Goal: Task Accomplishment & Management: Use online tool/utility

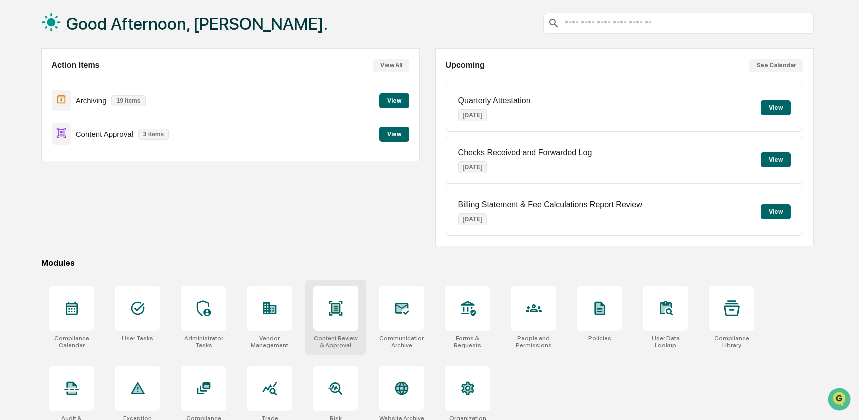
scroll to position [67, 0]
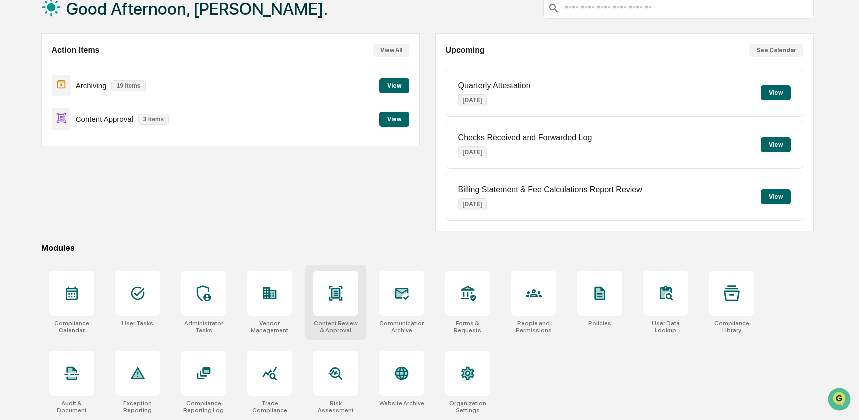
click at [342, 299] on div at bounding box center [335, 293] width 45 height 45
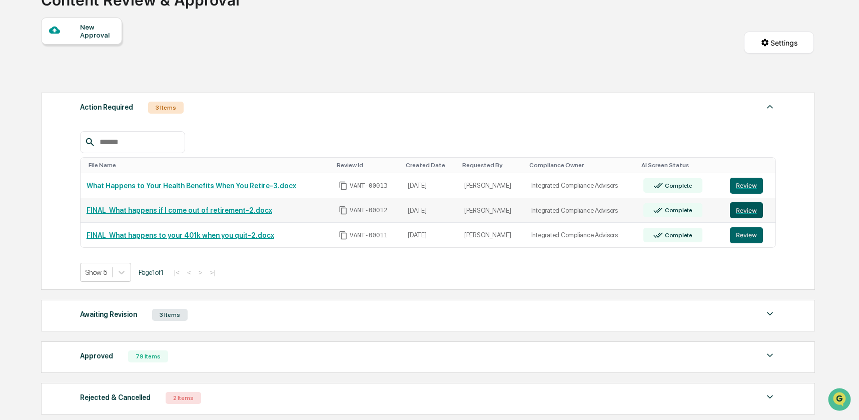
scroll to position [82, 0]
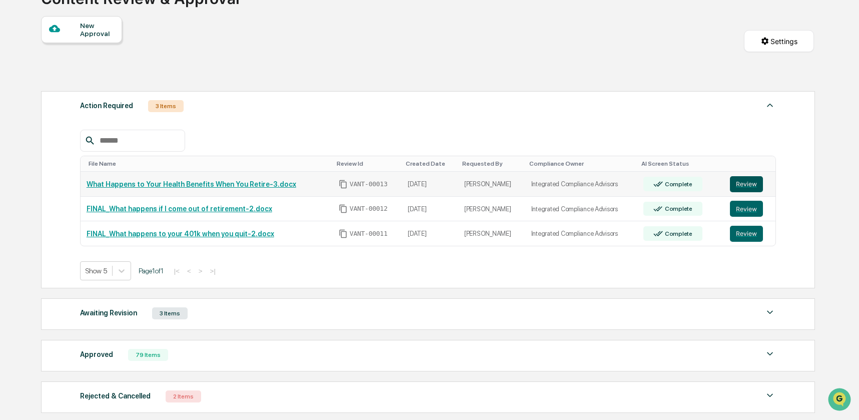
click at [744, 189] on button "Review" at bounding box center [746, 184] width 33 height 16
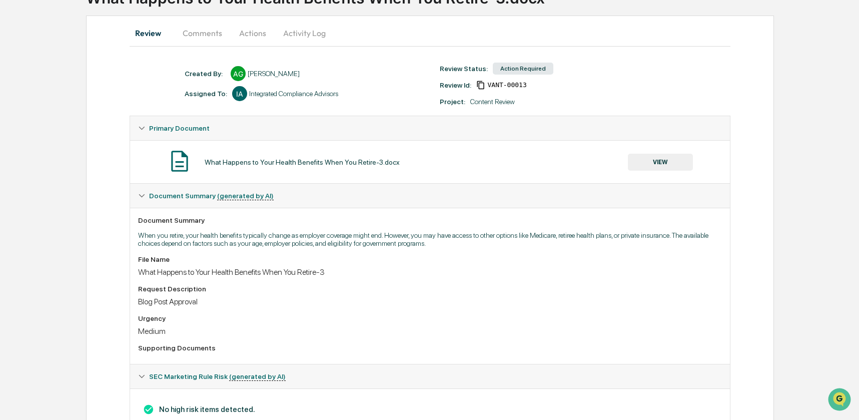
scroll to position [81, 0]
click at [663, 168] on button "VIEW" at bounding box center [660, 163] width 65 height 17
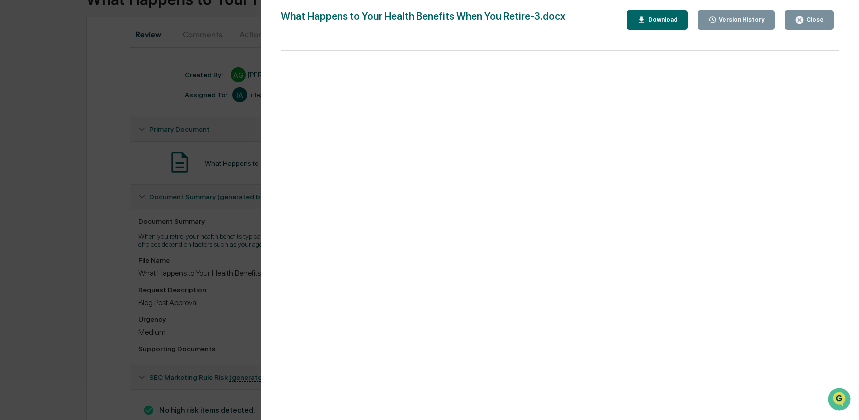
click at [803, 20] on icon "button" at bounding box center [800, 20] width 8 height 8
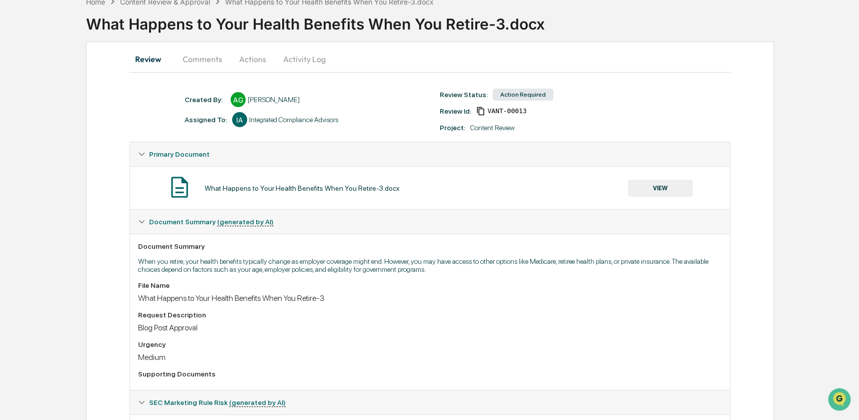
scroll to position [0, 0]
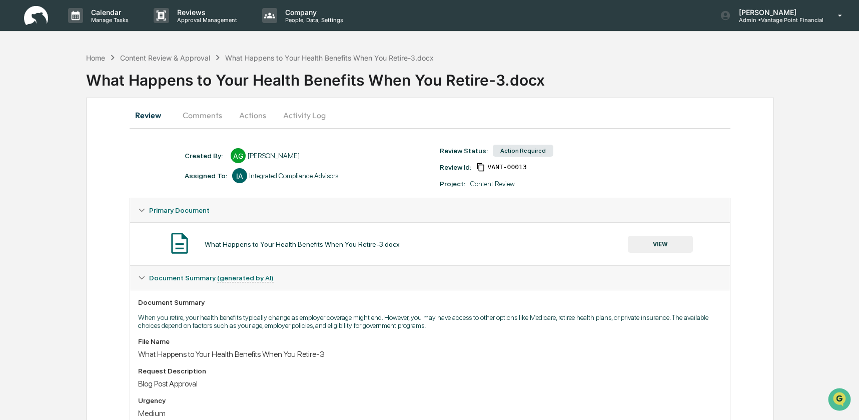
click at [247, 115] on button "Actions" at bounding box center [252, 115] width 45 height 24
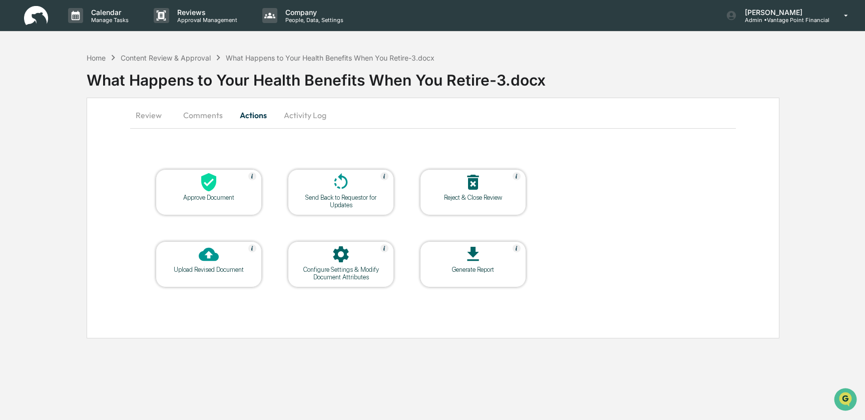
click at [214, 184] on icon at bounding box center [208, 182] width 15 height 19
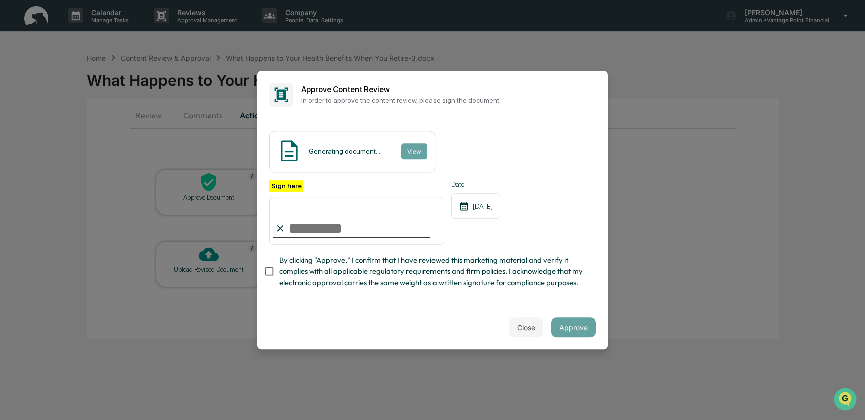
click at [309, 228] on input "Sign here" at bounding box center [356, 221] width 175 height 48
type input "**********"
click at [573, 328] on button "Approve" at bounding box center [573, 327] width 45 height 20
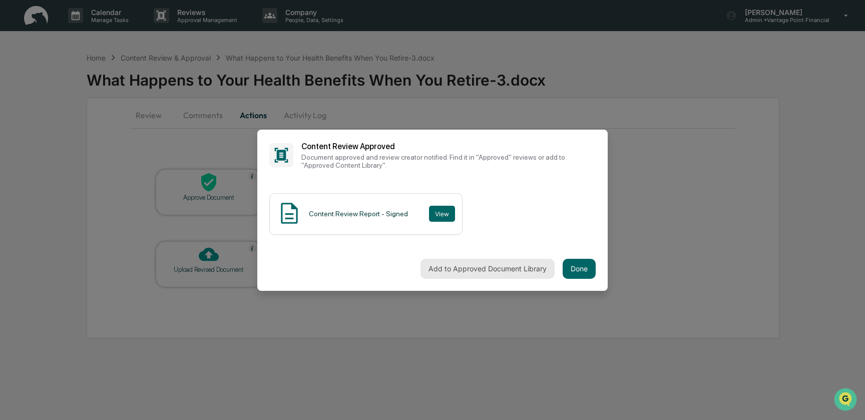
click at [498, 263] on button "Add to Approved Document Library" at bounding box center [487, 269] width 134 height 20
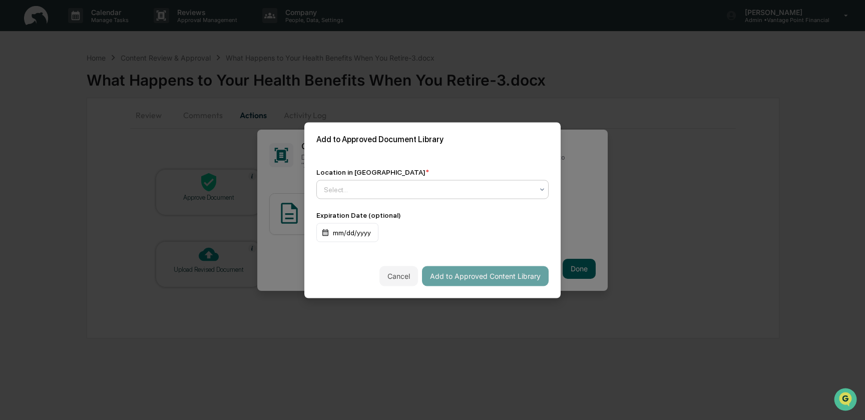
click at [377, 195] on div "Select..." at bounding box center [428, 189] width 219 height 14
click at [375, 213] on div "Approved Content Library" at bounding box center [432, 213] width 231 height 20
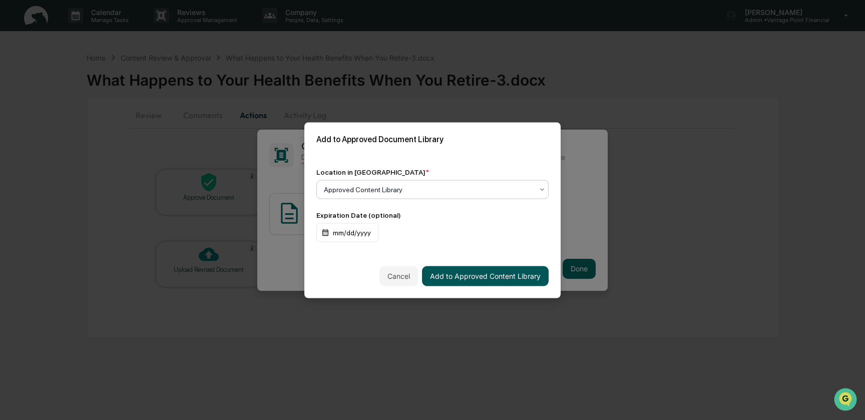
click at [459, 277] on button "Add to Approved Content Library" at bounding box center [485, 276] width 127 height 20
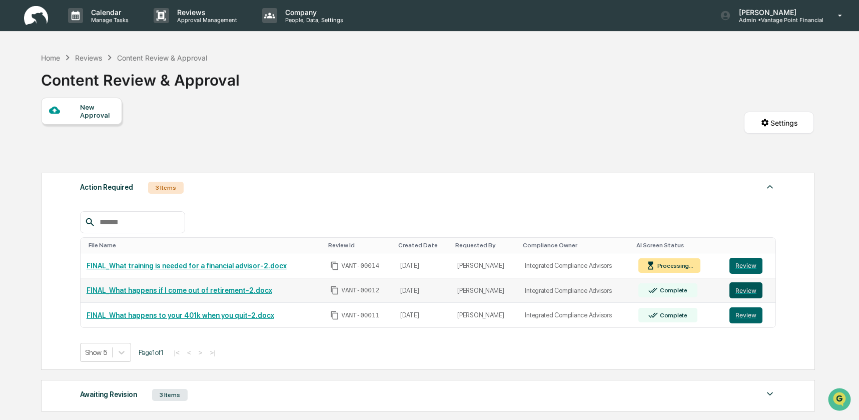
click at [744, 292] on button "Review" at bounding box center [746, 290] width 33 height 16
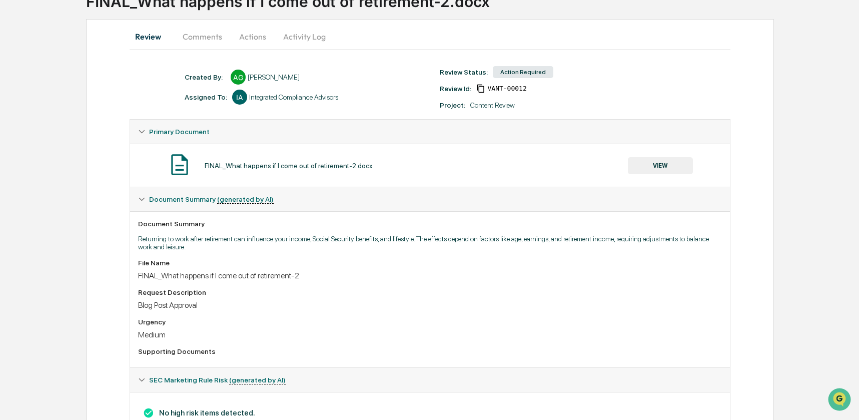
scroll to position [76, 0]
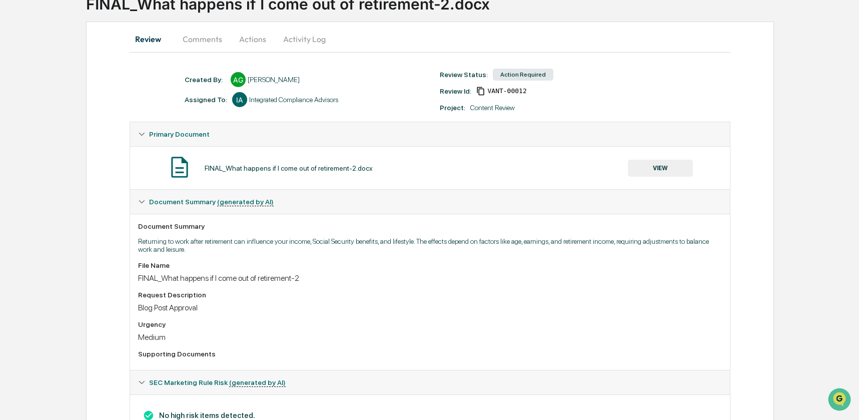
click at [644, 169] on button "VIEW" at bounding box center [660, 168] width 65 height 17
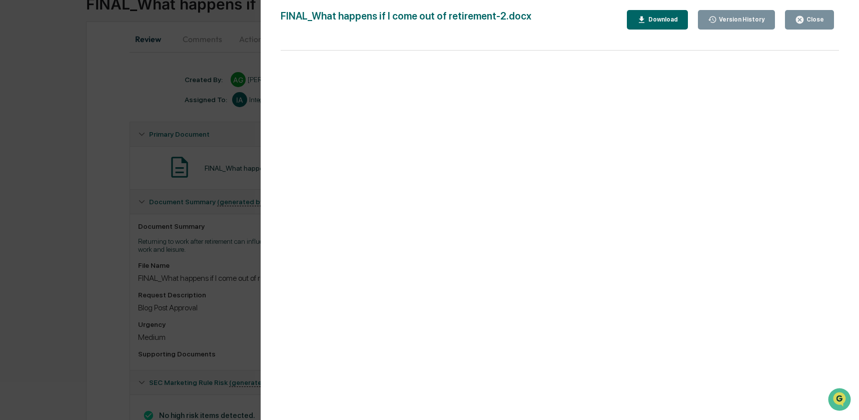
click at [805, 21] on div "Close" at bounding box center [815, 19] width 20 height 7
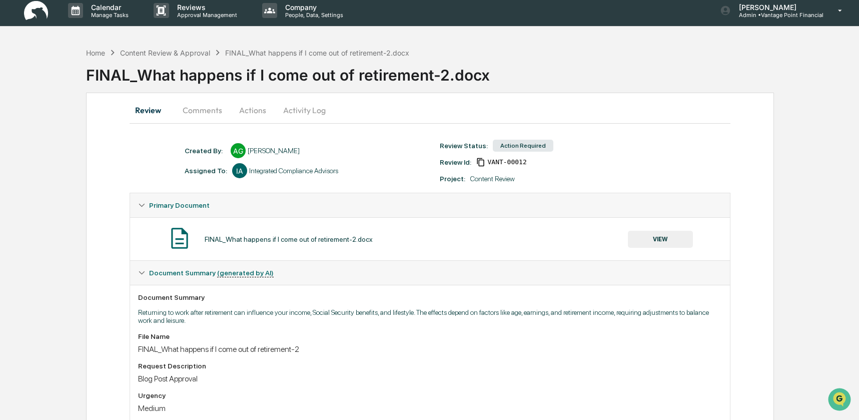
scroll to position [0, 0]
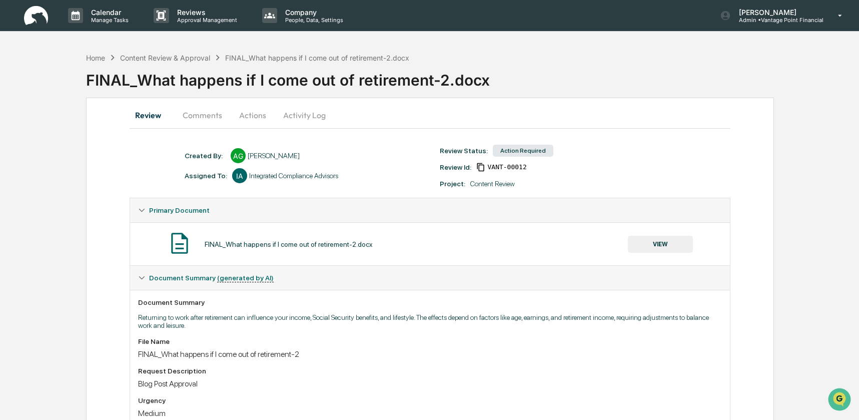
click at [210, 114] on button "Comments" at bounding box center [203, 115] width 56 height 24
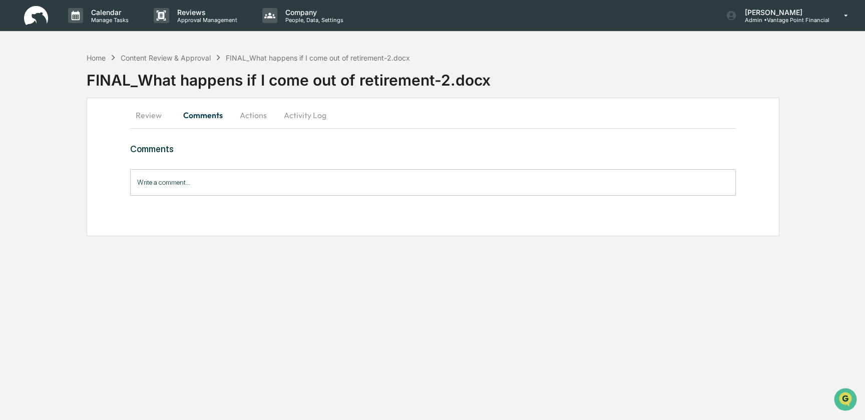
click at [252, 112] on button "Actions" at bounding box center [253, 115] width 45 height 24
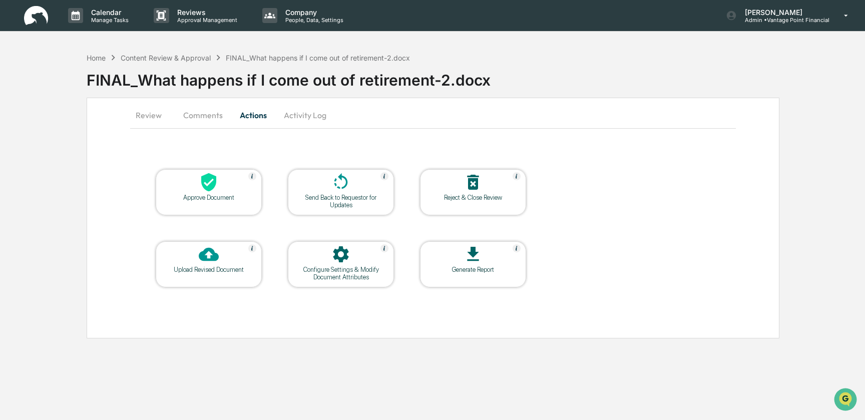
click at [204, 192] on div at bounding box center [209, 183] width 100 height 22
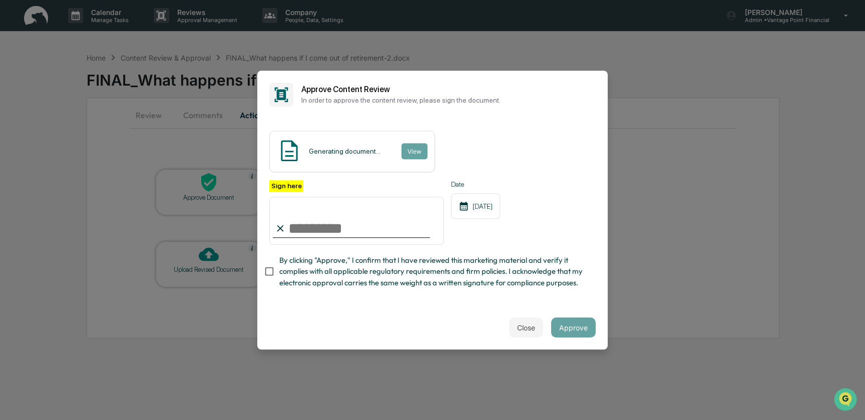
click at [315, 231] on input "Sign here" at bounding box center [356, 221] width 175 height 48
type input "**********"
click at [567, 326] on button "Approve" at bounding box center [573, 327] width 45 height 20
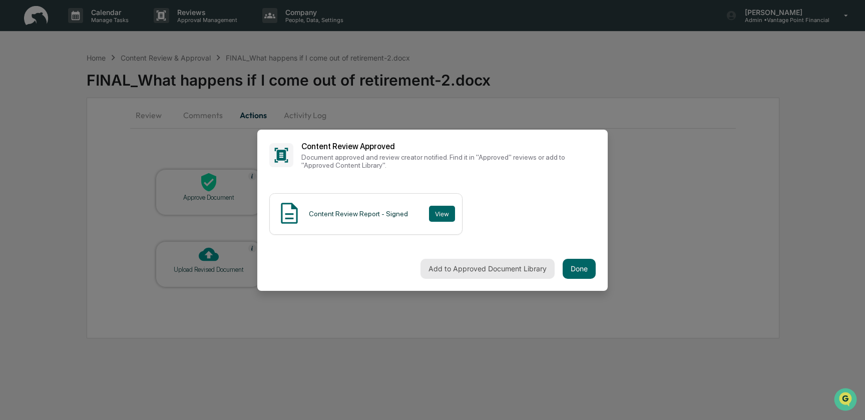
click at [482, 270] on button "Add to Approved Document Library" at bounding box center [487, 269] width 134 height 20
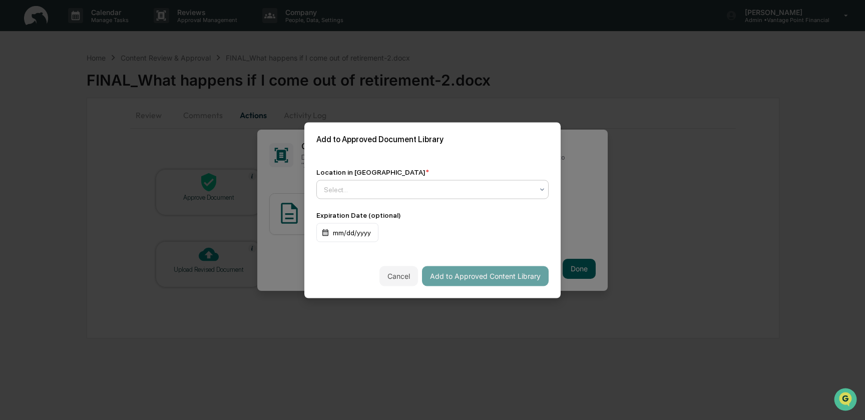
click at [510, 186] on div at bounding box center [428, 189] width 209 height 10
click at [398, 211] on div "Approved Content Library" at bounding box center [432, 213] width 231 height 20
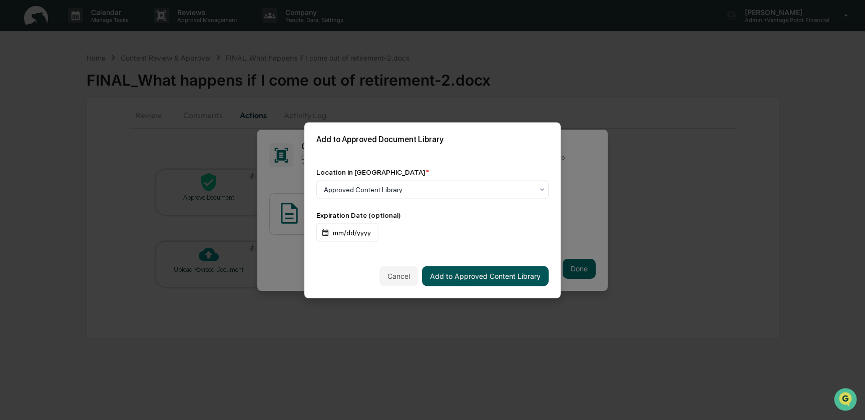
click at [485, 274] on button "Add to Approved Content Library" at bounding box center [485, 276] width 127 height 20
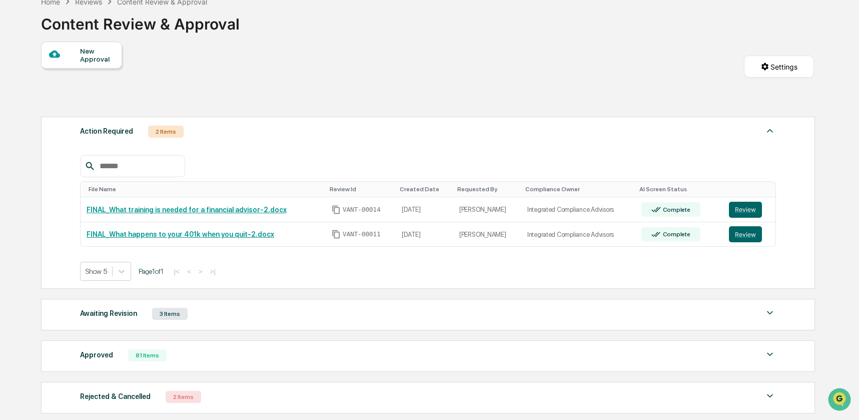
scroll to position [59, 0]
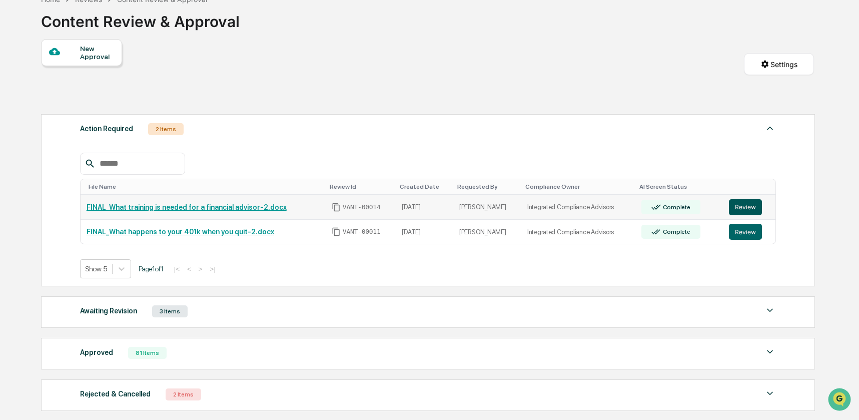
click at [739, 210] on button "Review" at bounding box center [745, 207] width 33 height 16
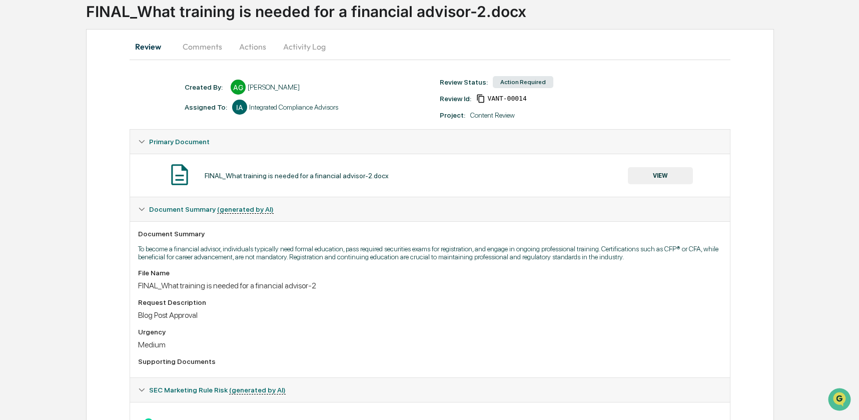
scroll to position [68, 0]
click at [650, 179] on button "VIEW" at bounding box center [660, 176] width 65 height 17
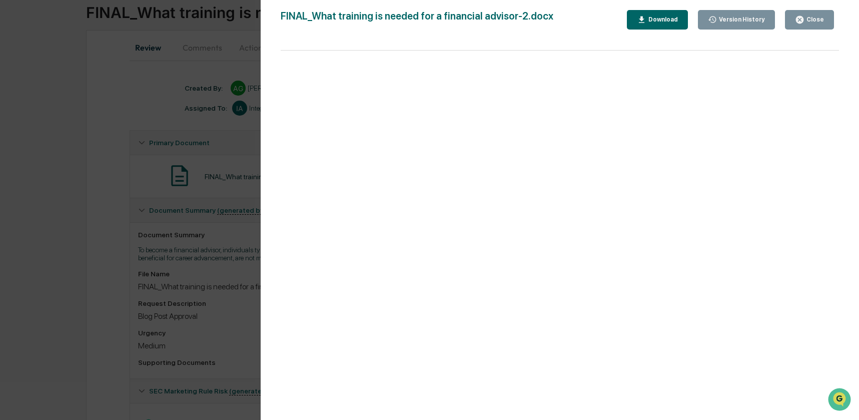
scroll to position [67, 0]
click at [813, 21] on div "Close" at bounding box center [815, 19] width 20 height 7
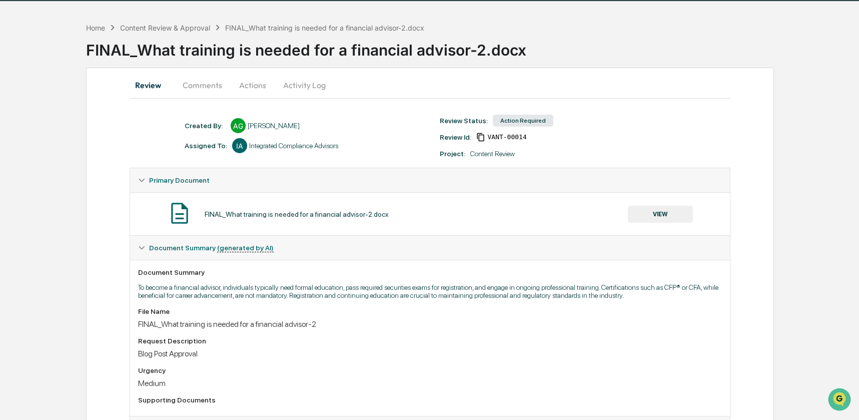
scroll to position [0, 0]
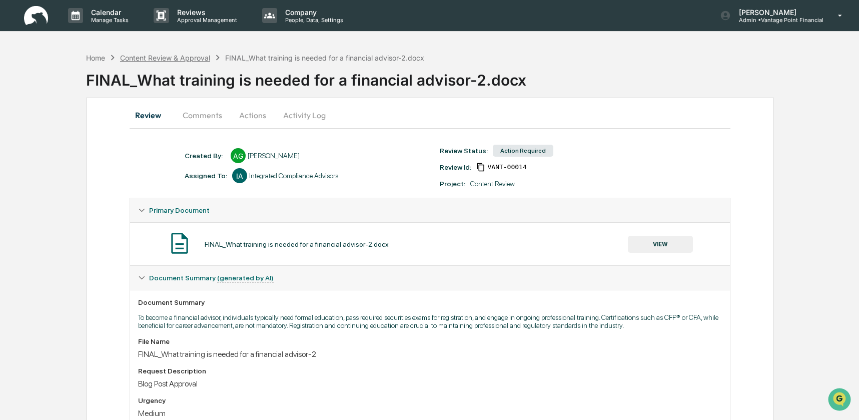
click at [166, 58] on div "Content Review & Approval" at bounding box center [165, 58] width 90 height 9
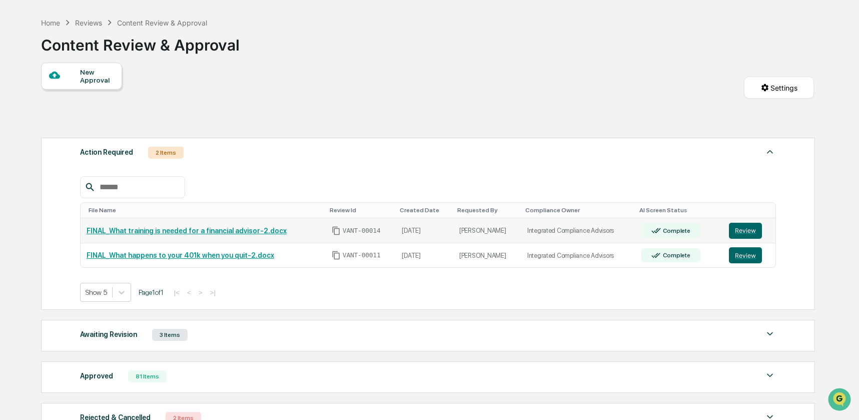
scroll to position [38, 0]
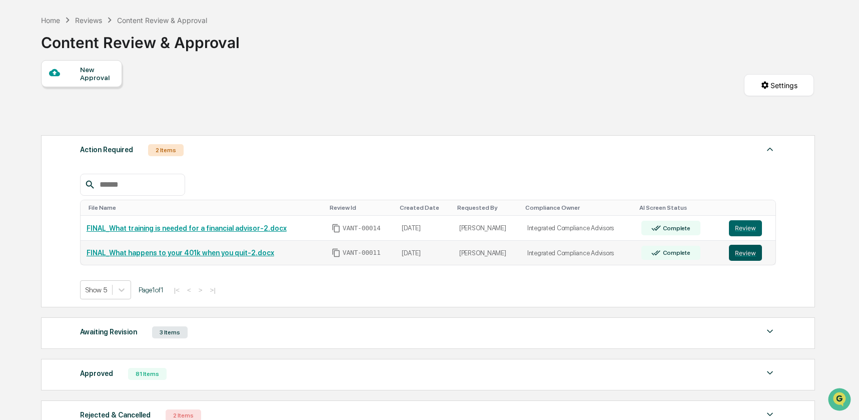
click at [744, 255] on button "Review" at bounding box center [745, 253] width 33 height 16
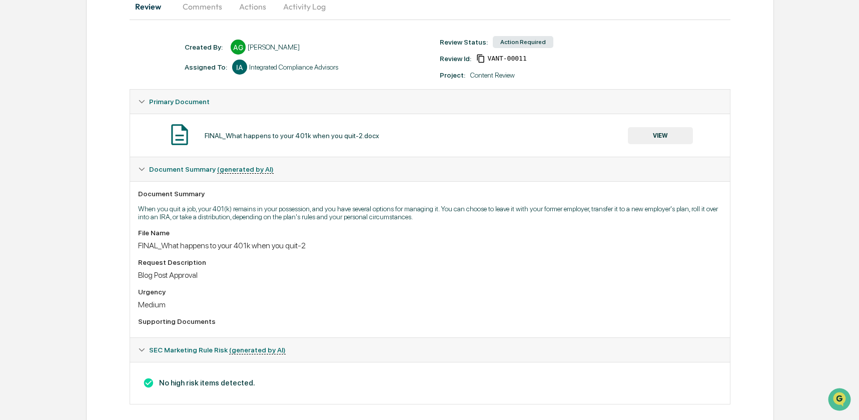
scroll to position [104, 0]
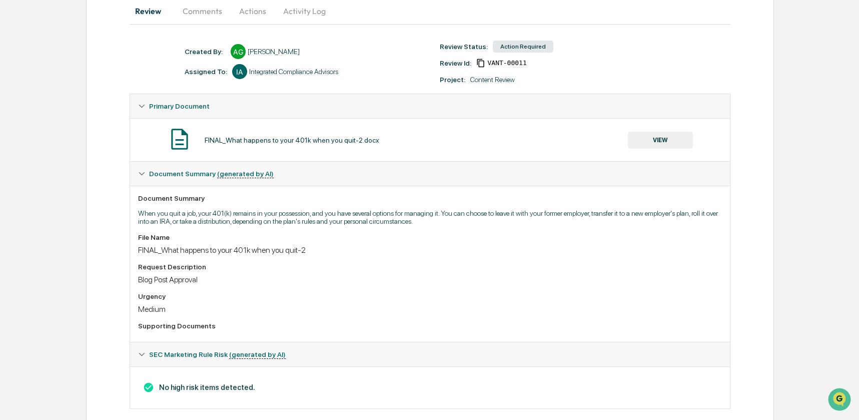
click at [666, 143] on button "VIEW" at bounding box center [660, 140] width 65 height 17
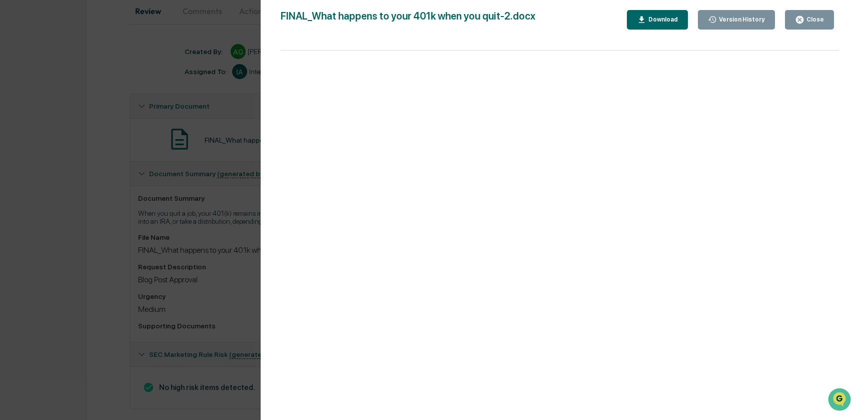
click at [806, 14] on button "Close" at bounding box center [809, 20] width 49 height 20
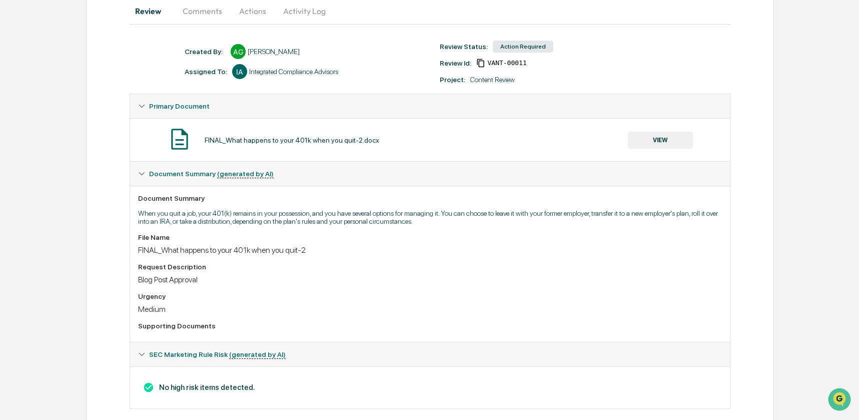
click at [539, 122] on div "FINAL_What happens to your 401k when you quit-2.docx VIEW" at bounding box center [430, 139] width 601 height 43
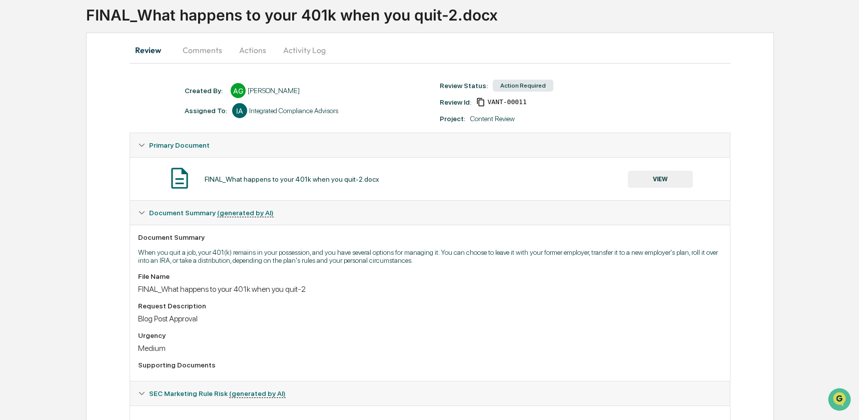
scroll to position [0, 0]
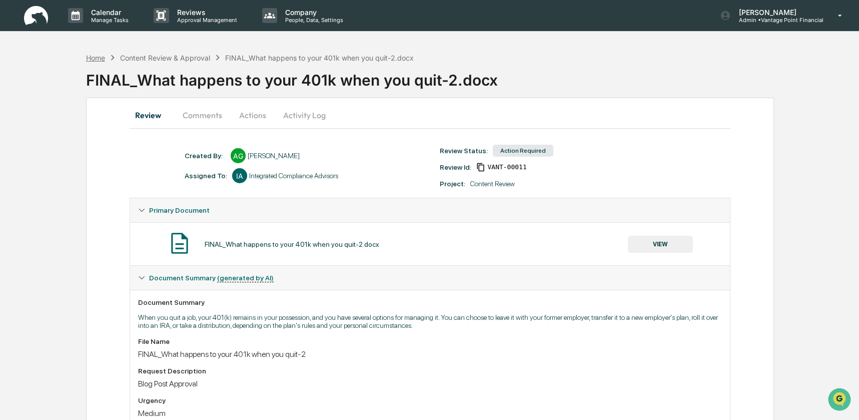
click at [104, 54] on div "Home" at bounding box center [95, 58] width 19 height 9
